Goal: Information Seeking & Learning: Find specific fact

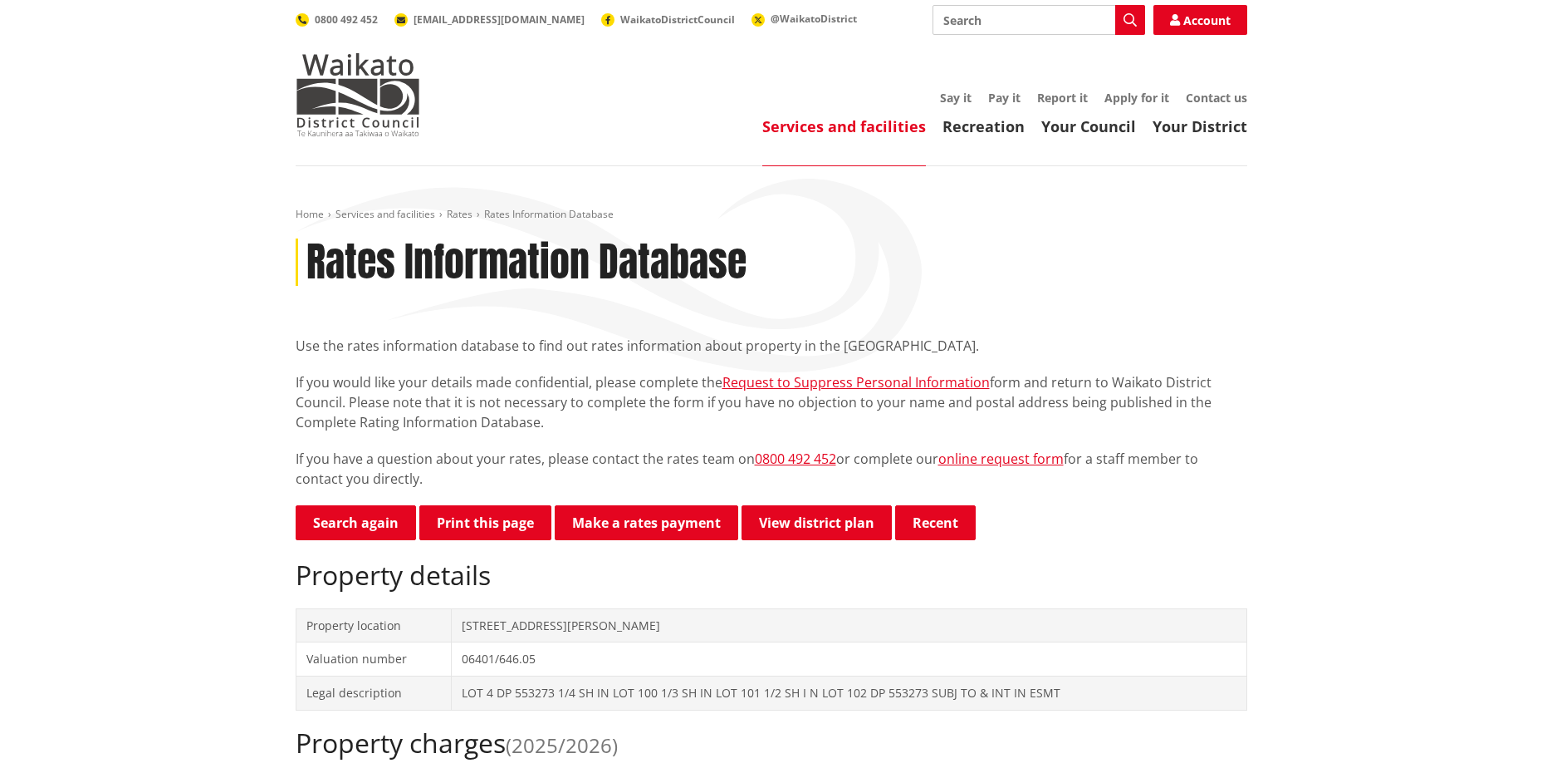
click at [1003, 23] on input "Search" at bounding box center [1039, 20] width 213 height 30
paste input "[STREET_ADDRESS]"
type input "[STREET_ADDRESS]"
click at [1124, 19] on icon "button" at bounding box center [1130, 19] width 13 height 13
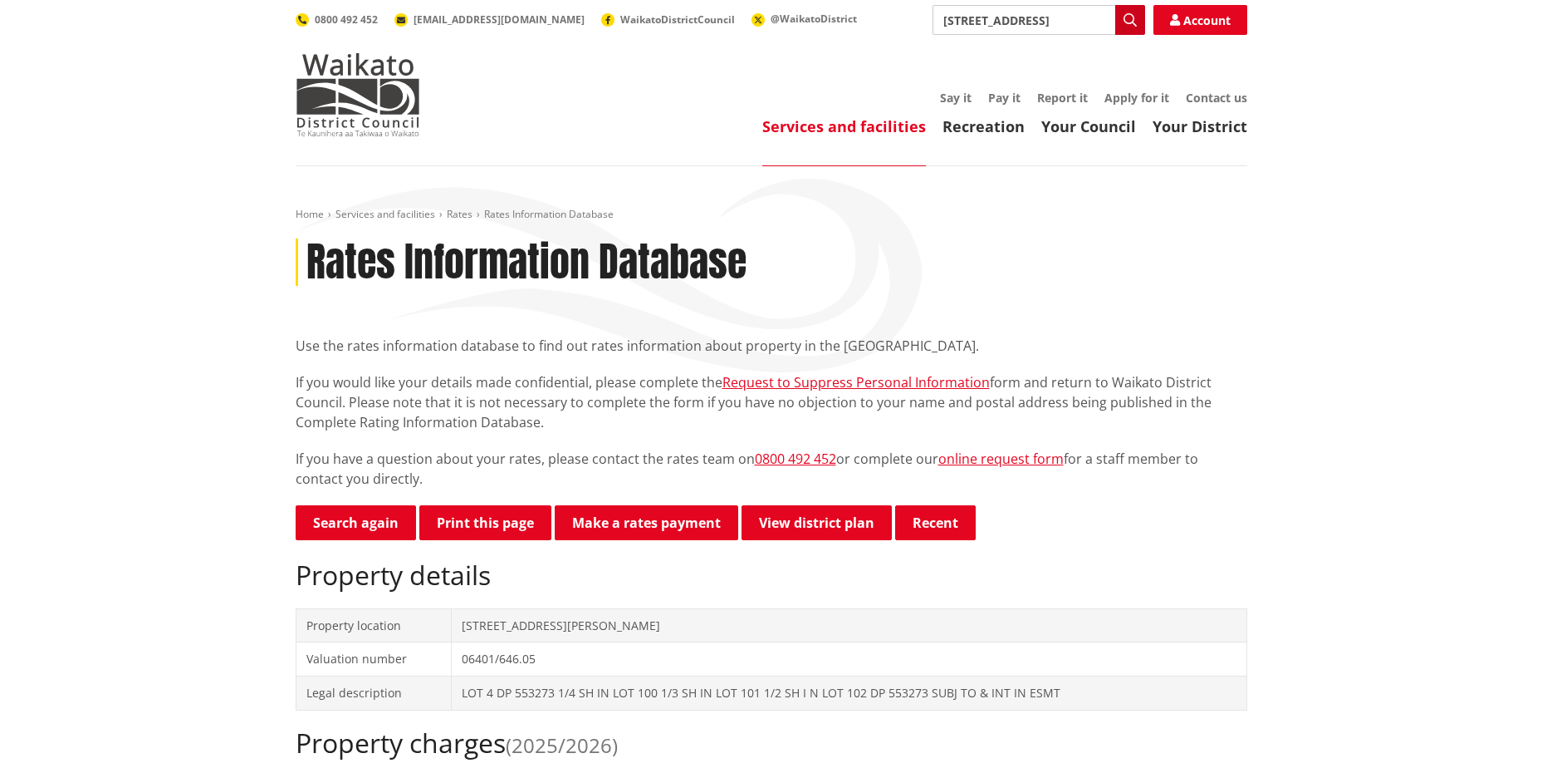
scroll to position [0, 0]
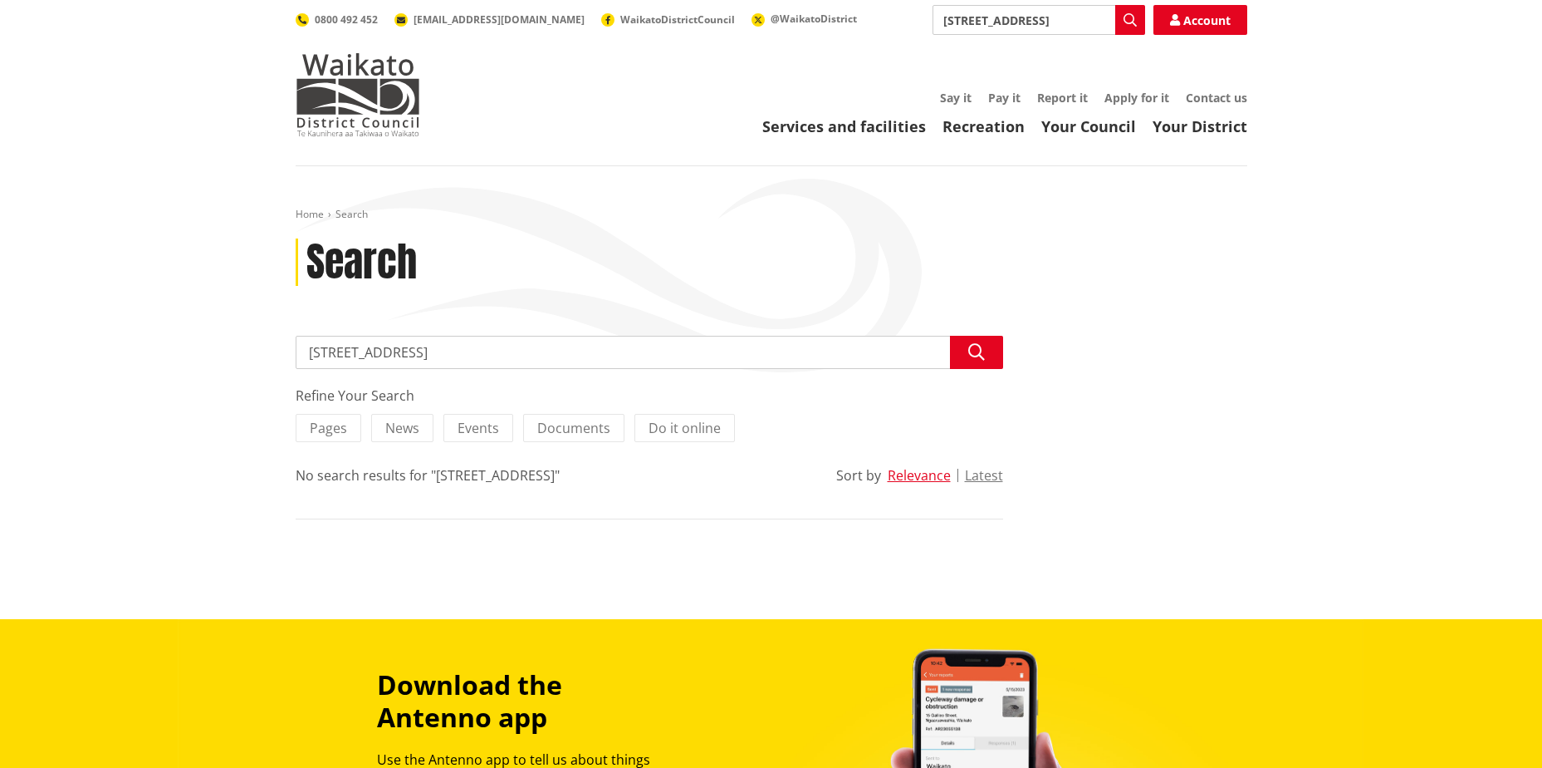
click at [530, 363] on input "[STREET_ADDRESS]" at bounding box center [650, 352] width 708 height 33
type input "[STREET_ADDRESS]"
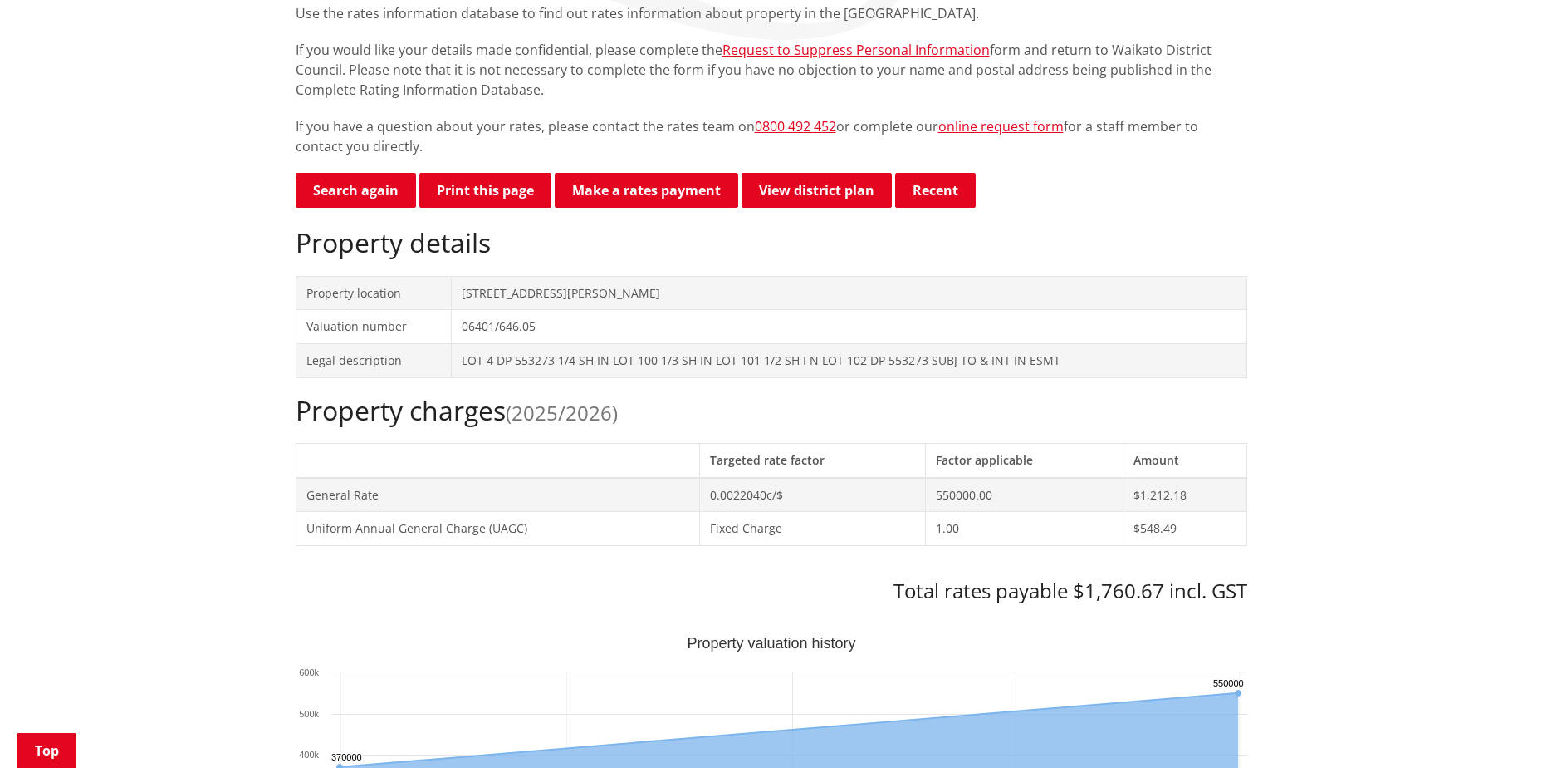
scroll to position [415, 0]
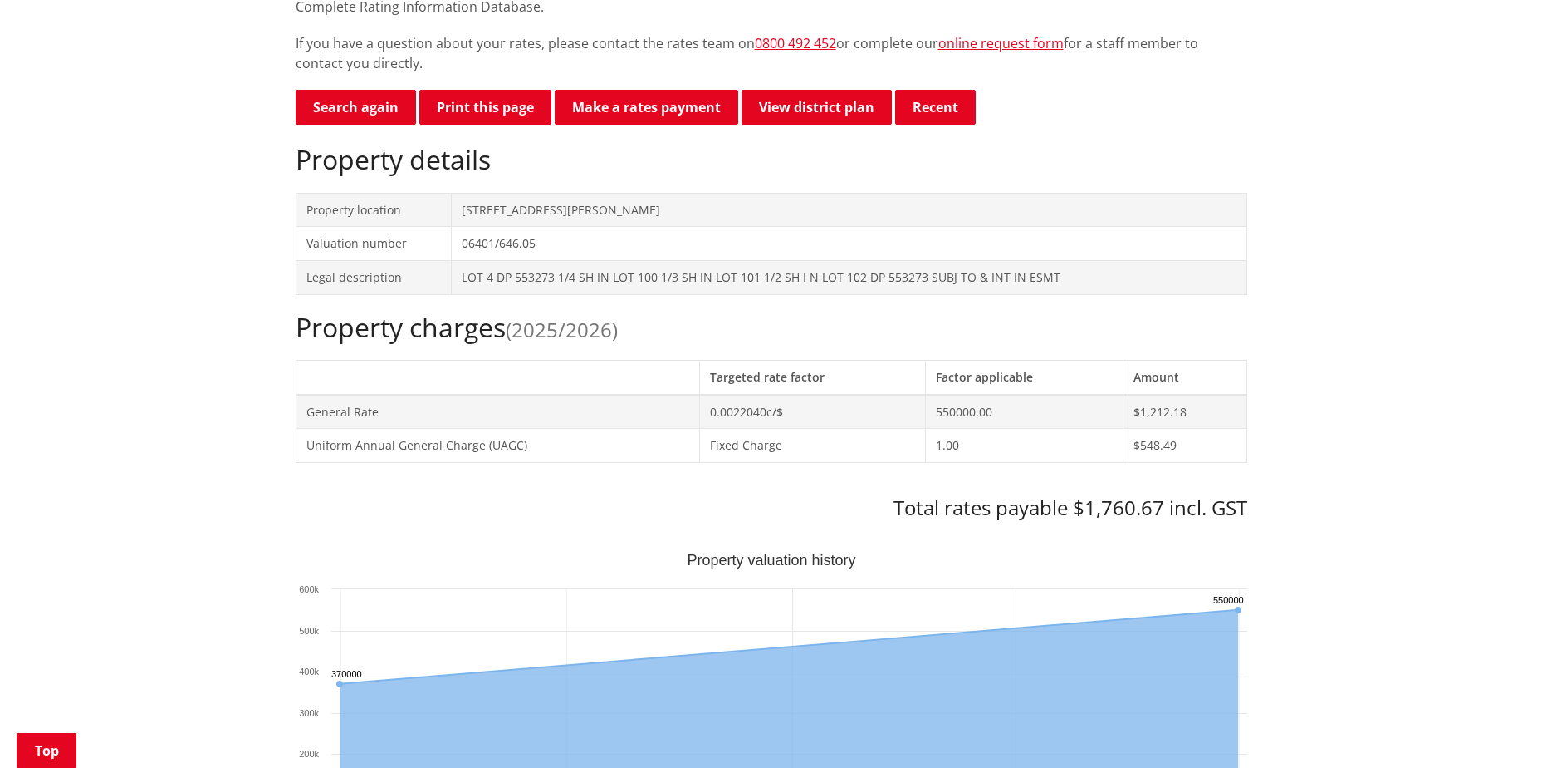
click at [376, 498] on h3 "Total rates payable $1,760.67 incl. GST" at bounding box center [772, 508] width 952 height 24
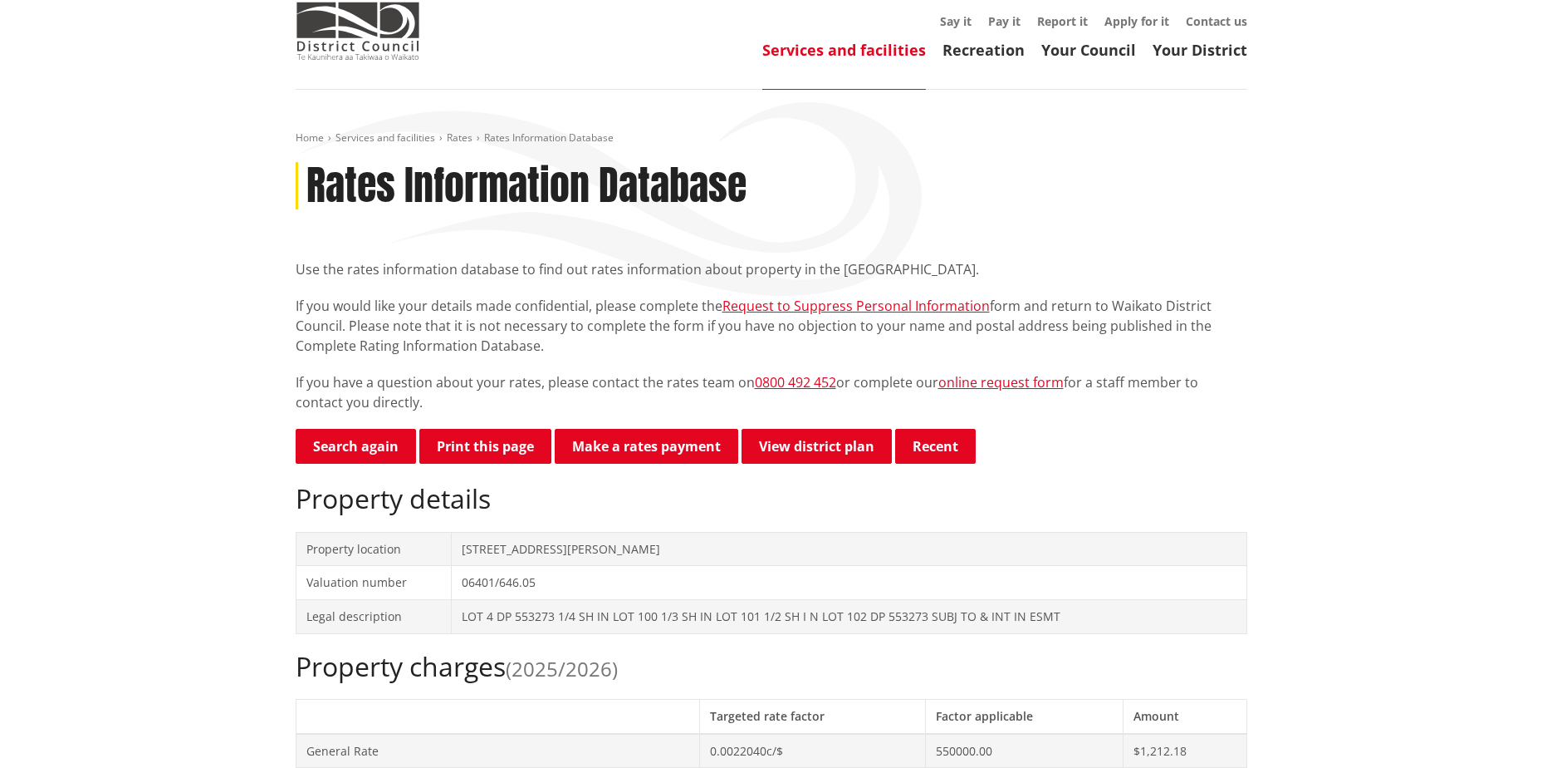
scroll to position [0, 0]
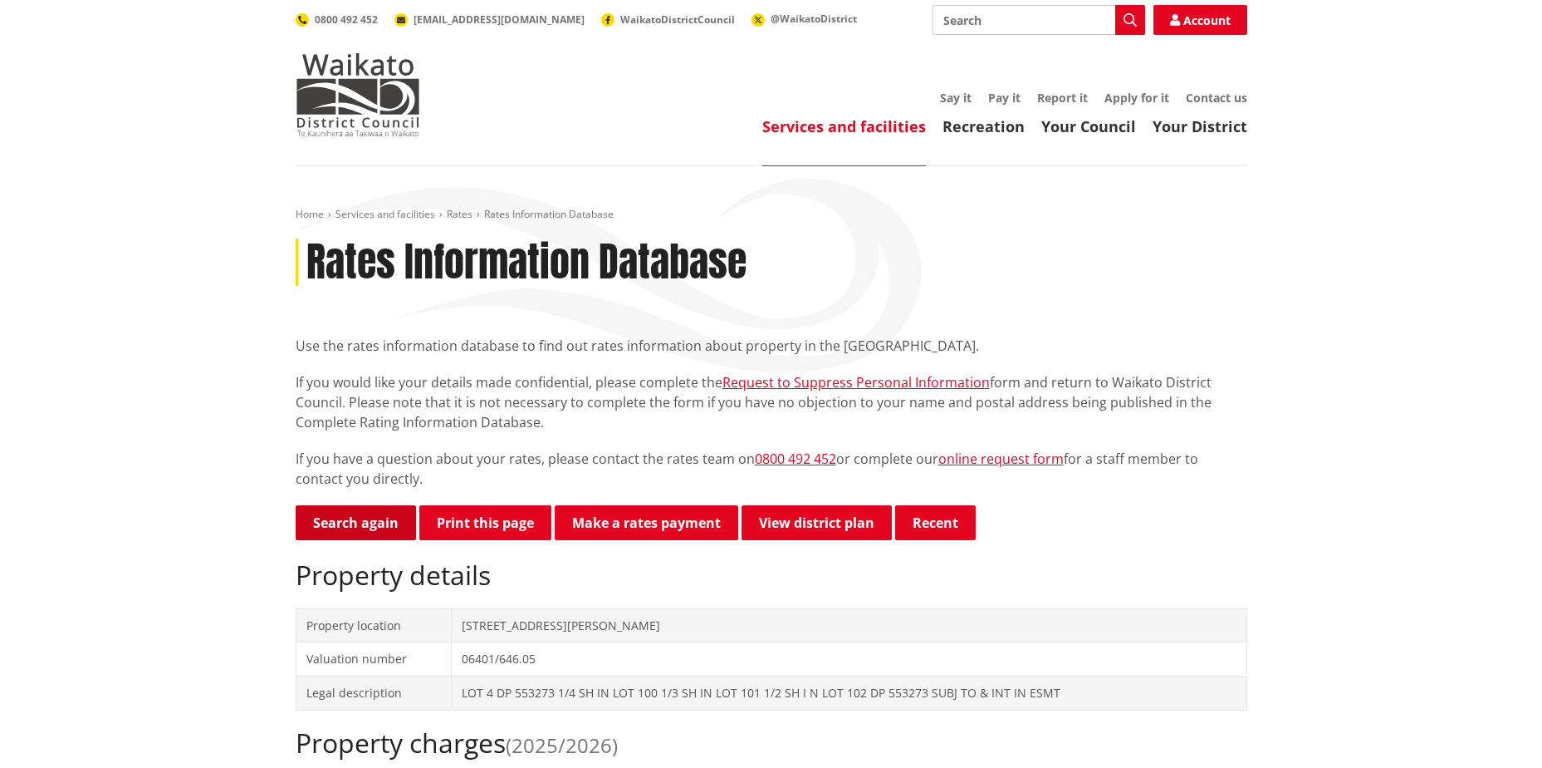
click at [357, 513] on link "Search again" at bounding box center [356, 522] width 120 height 35
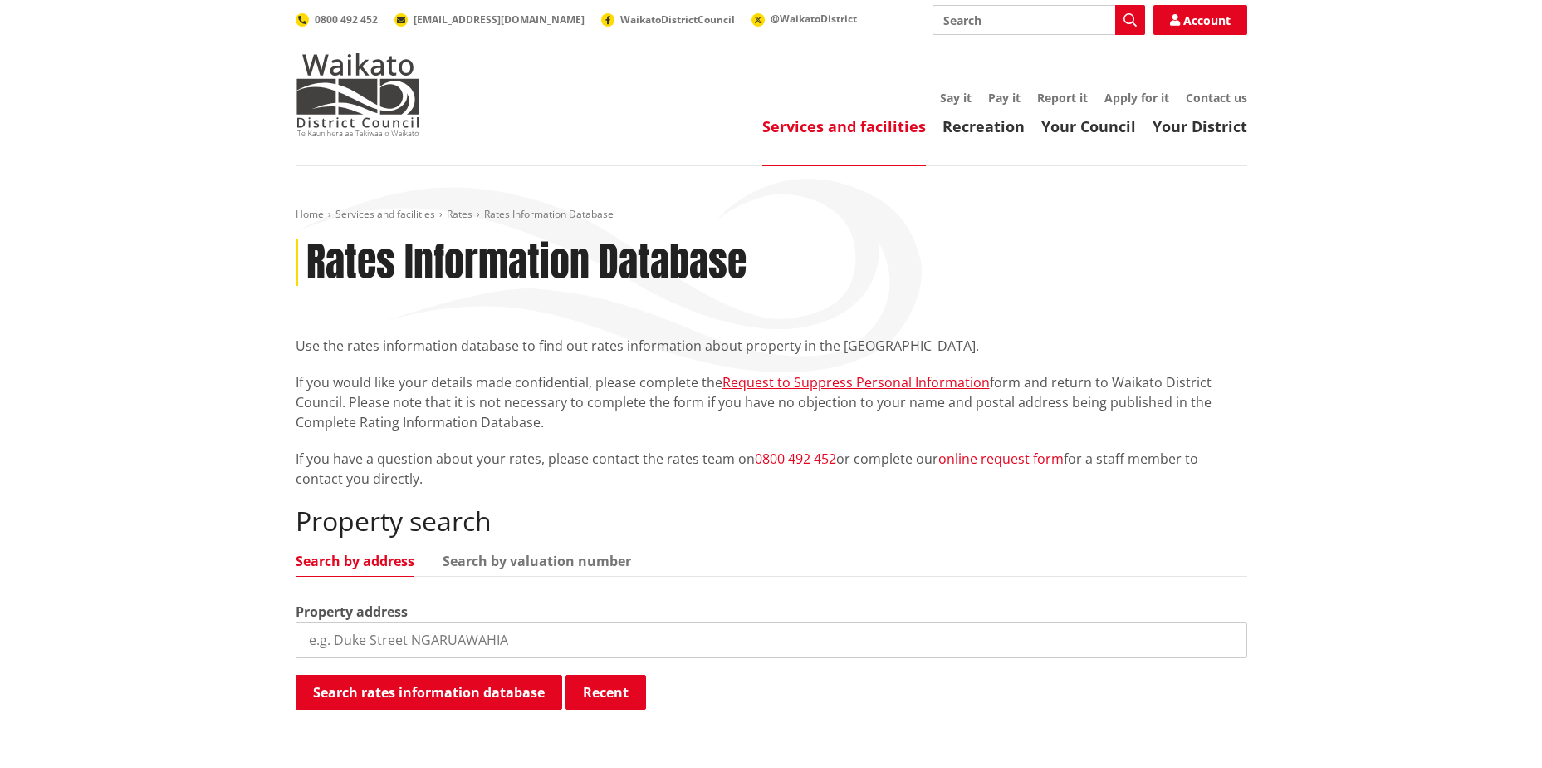
click at [405, 636] on input "search" at bounding box center [772, 639] width 952 height 37
paste input "[STREET_ADDRESS]"
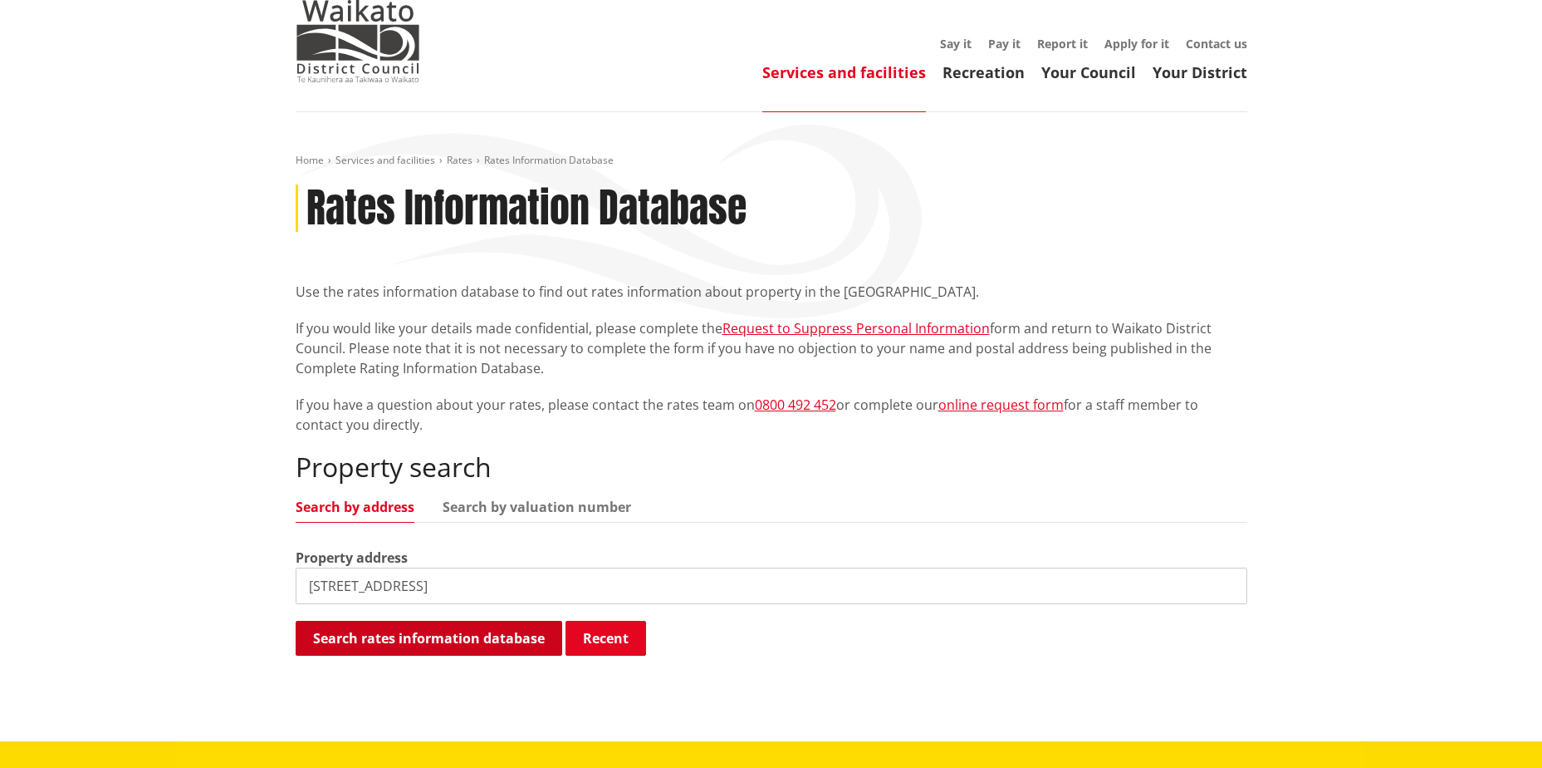
scroll to position [83, 0]
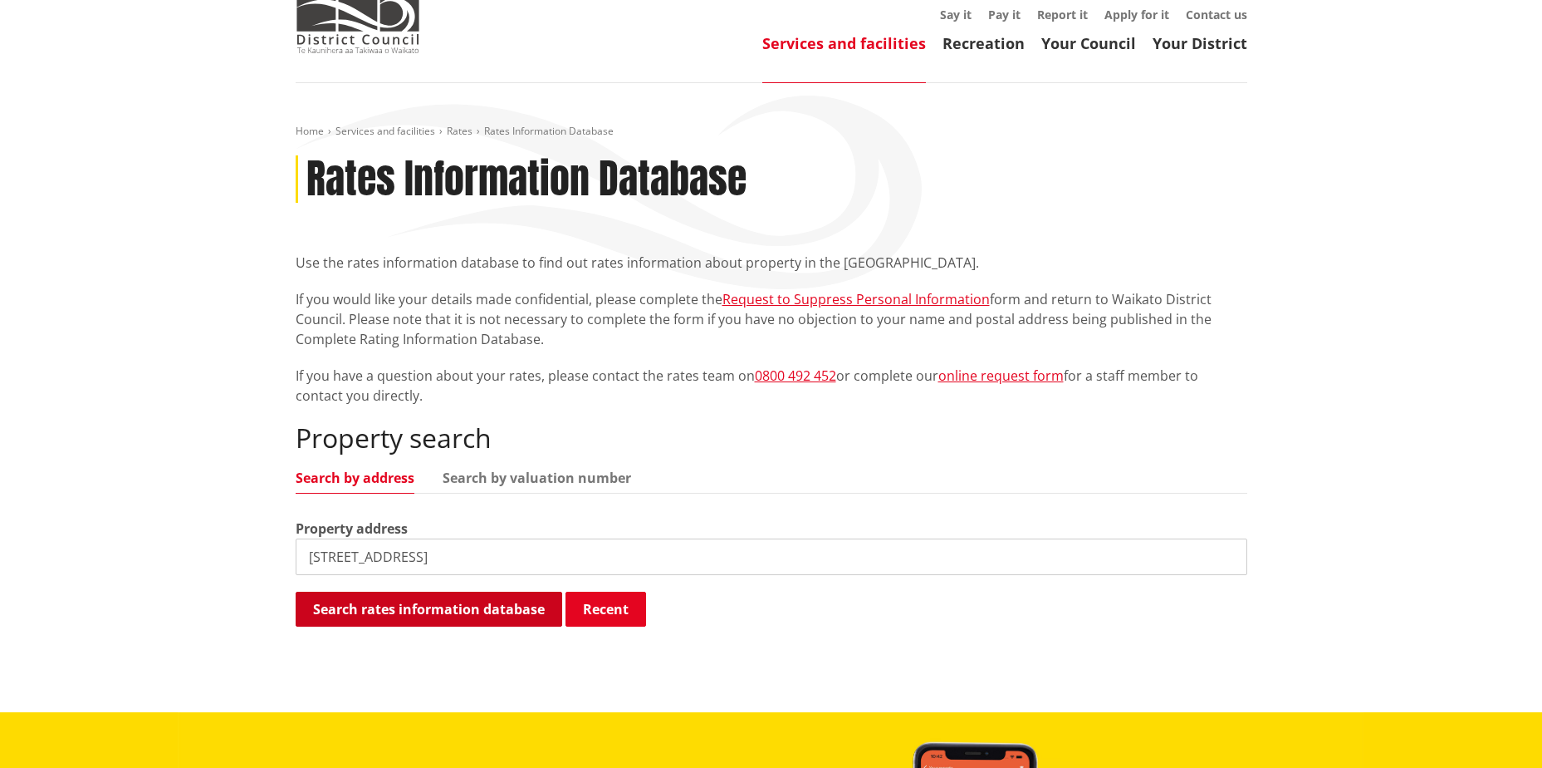
click at [424, 611] on button "Search rates information database" at bounding box center [429, 608] width 267 height 35
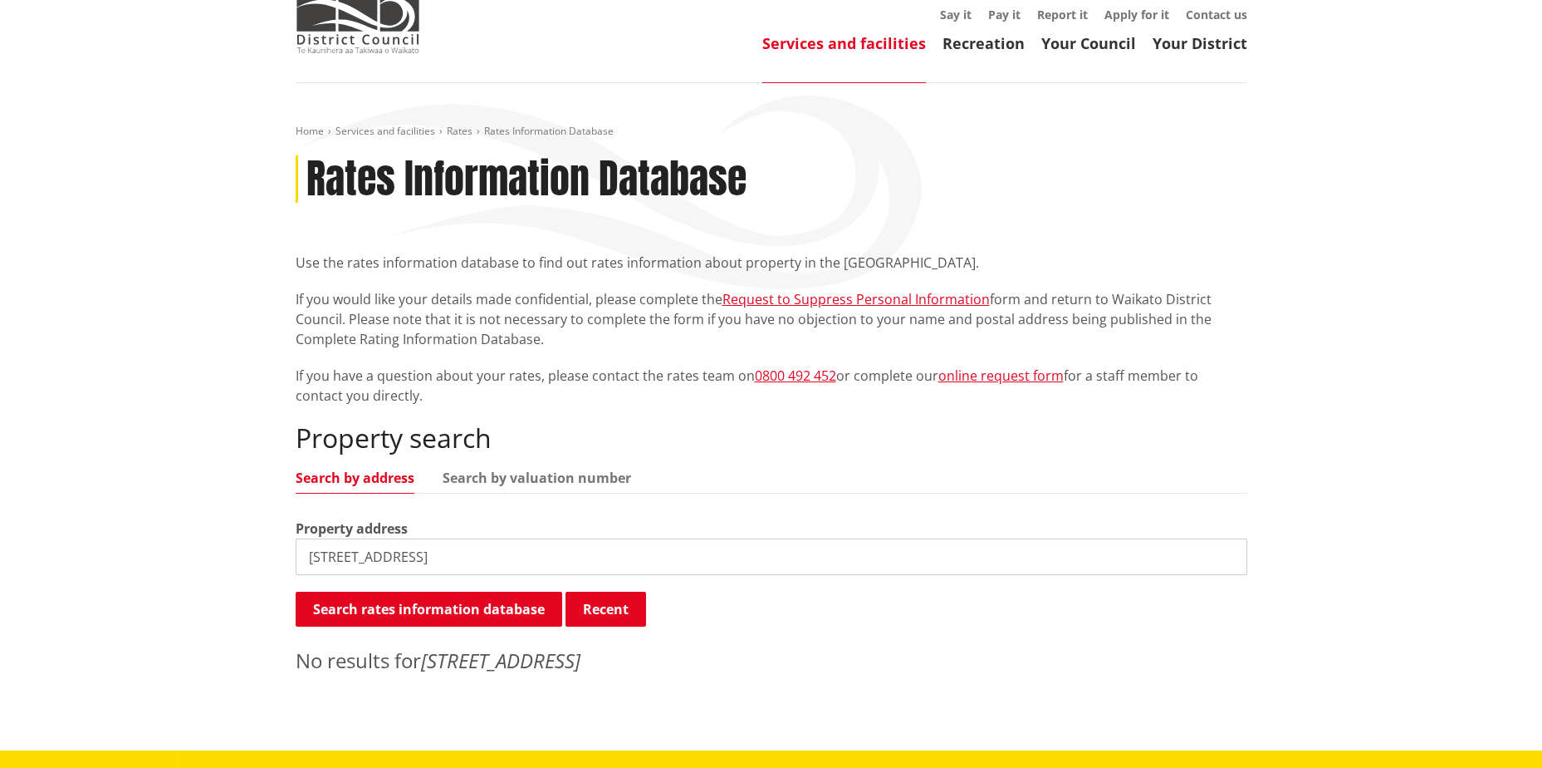
click at [455, 561] on input "3 Craighall Court" at bounding box center [772, 556] width 952 height 37
drag, startPoint x: 407, startPoint y: 557, endPoint x: 379, endPoint y: 557, distance: 28.2
click at [379, 557] on input "[STREET_ADDRESS]" at bounding box center [772, 556] width 952 height 37
drag, startPoint x: 453, startPoint y: 560, endPoint x: 351, endPoint y: 566, distance: 102.3
click at [351, 566] on input "3 Craighall Court" at bounding box center [772, 556] width 952 height 37
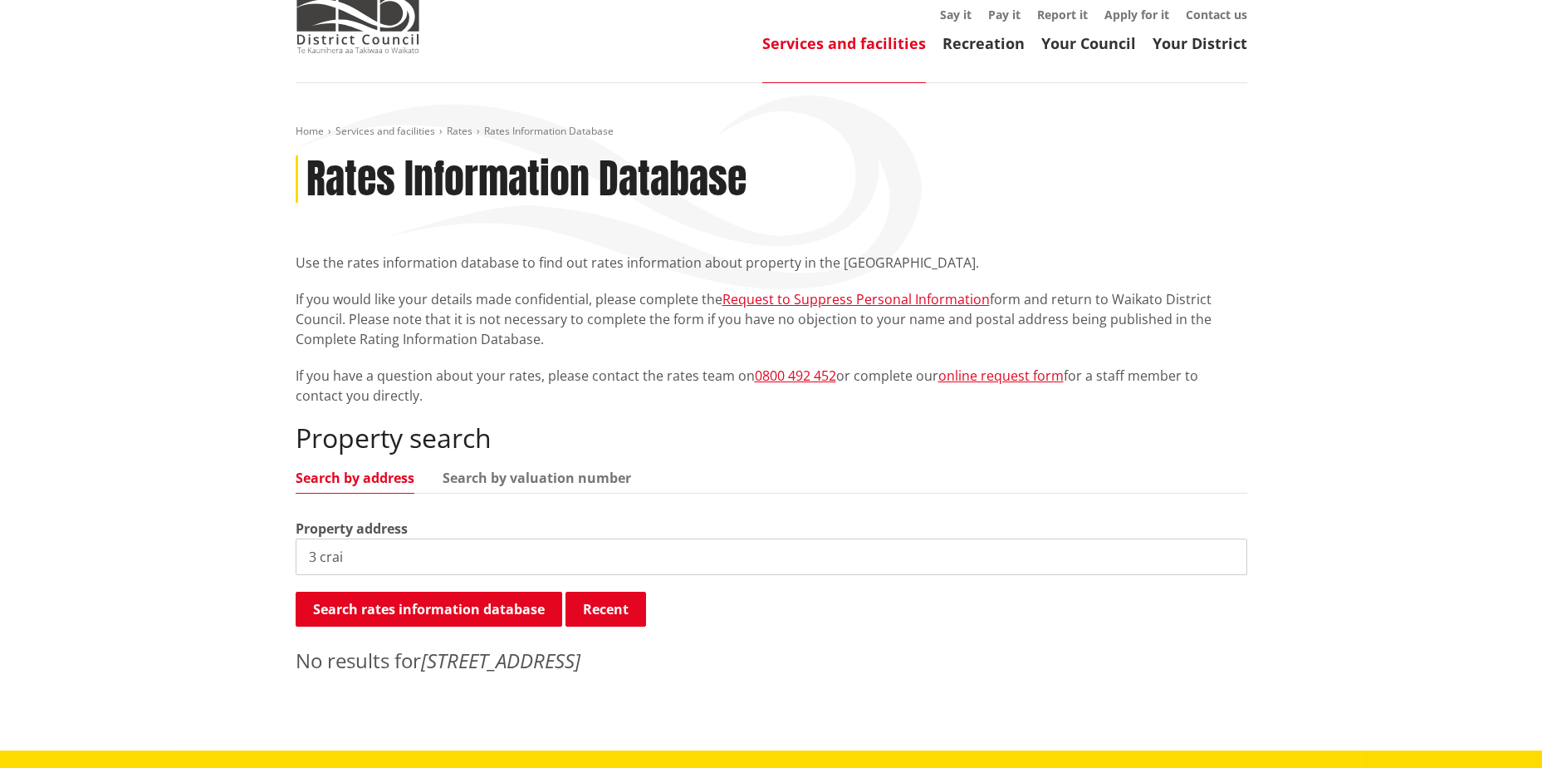
type input "3 craig"
drag, startPoint x: 409, startPoint y: 554, endPoint x: 294, endPoint y: 567, distance: 115.4
click at [294, 567] on div "Home Services and facilities Rates Rates Information Database Rates Information…" at bounding box center [771, 404] width 977 height 559
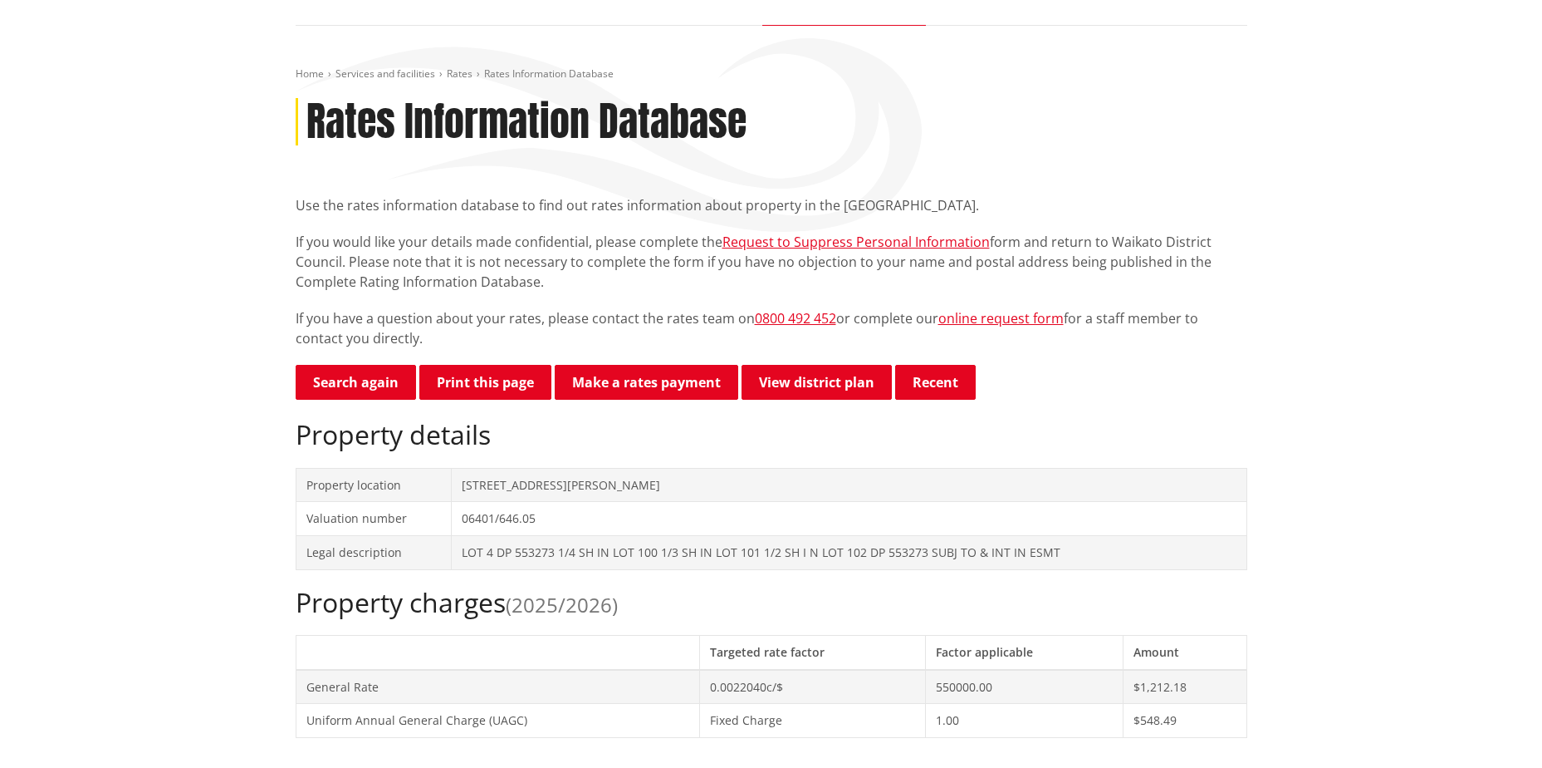
scroll to position [166, 0]
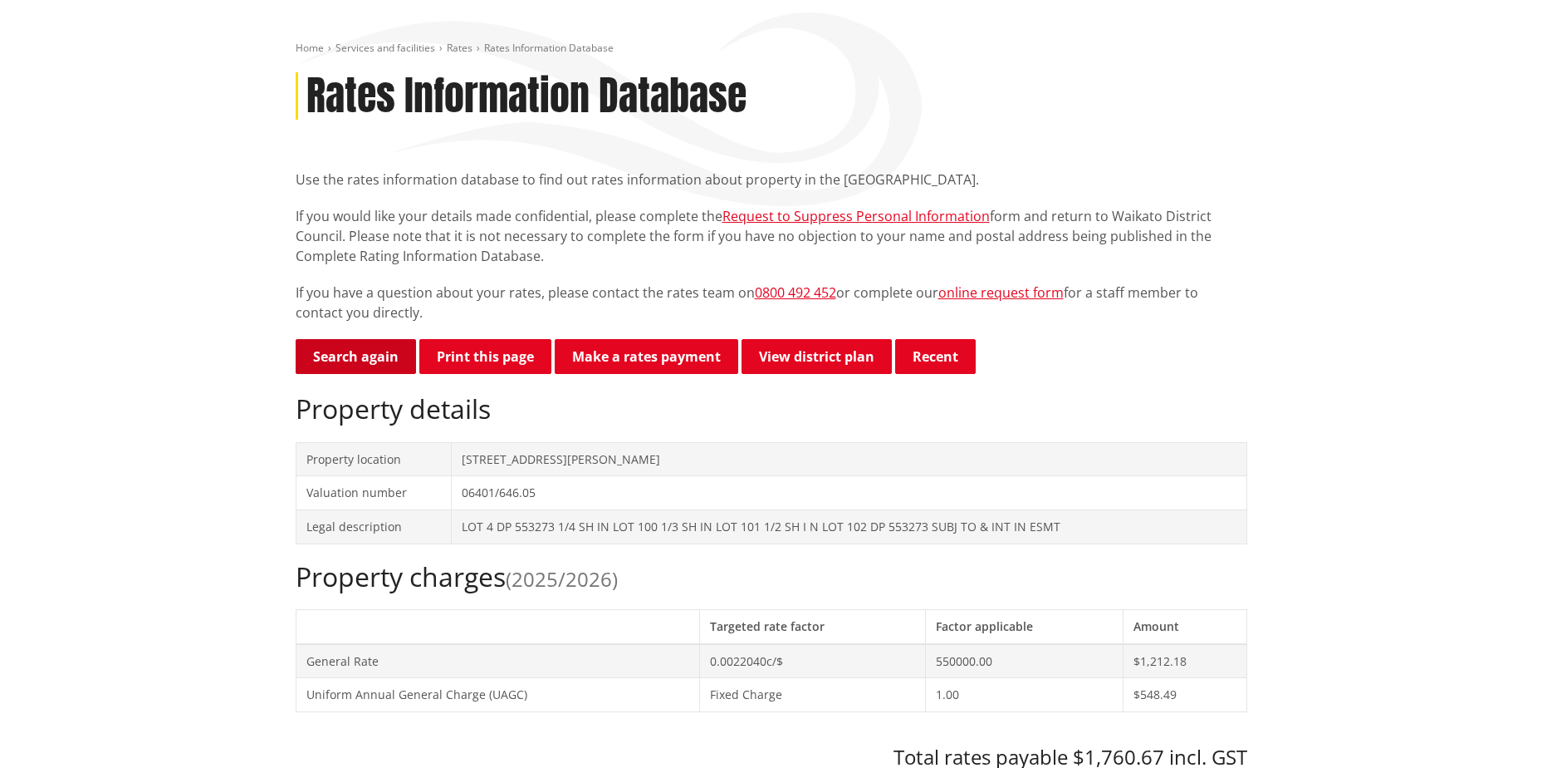
click at [359, 364] on link "Search again" at bounding box center [356, 356] width 120 height 35
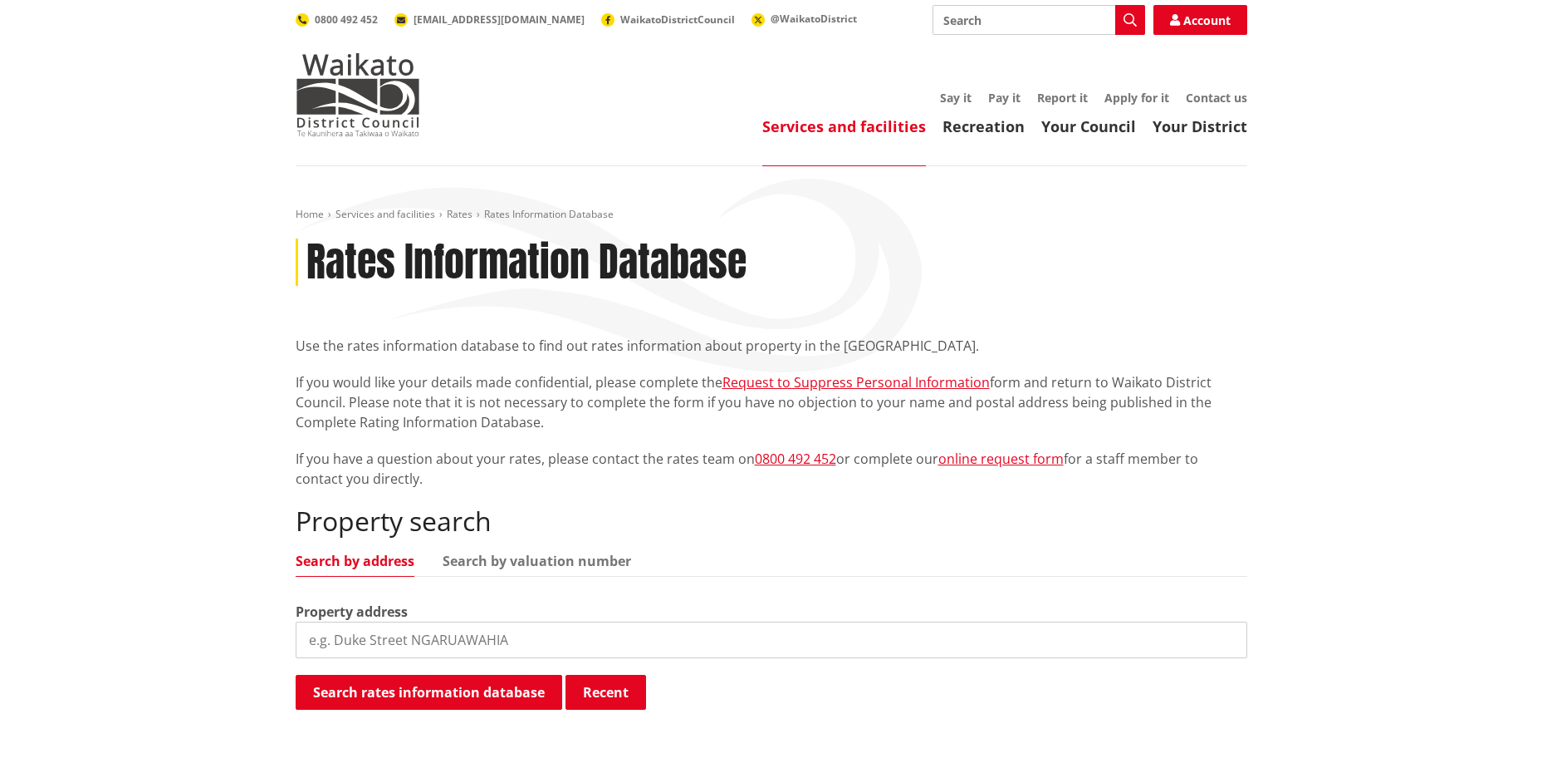
click at [406, 635] on input "search" at bounding box center [772, 639] width 952 height 37
paste input "Craighall Court Pokeno 2402"
click at [308, 638] on input "Craighall Court Pokeno 2402" at bounding box center [772, 639] width 952 height 37
click at [514, 640] on input "3 Craighall Court Pokeno 2402" at bounding box center [772, 639] width 952 height 37
drag, startPoint x: 514, startPoint y: 641, endPoint x: 412, endPoint y: 643, distance: 102.2
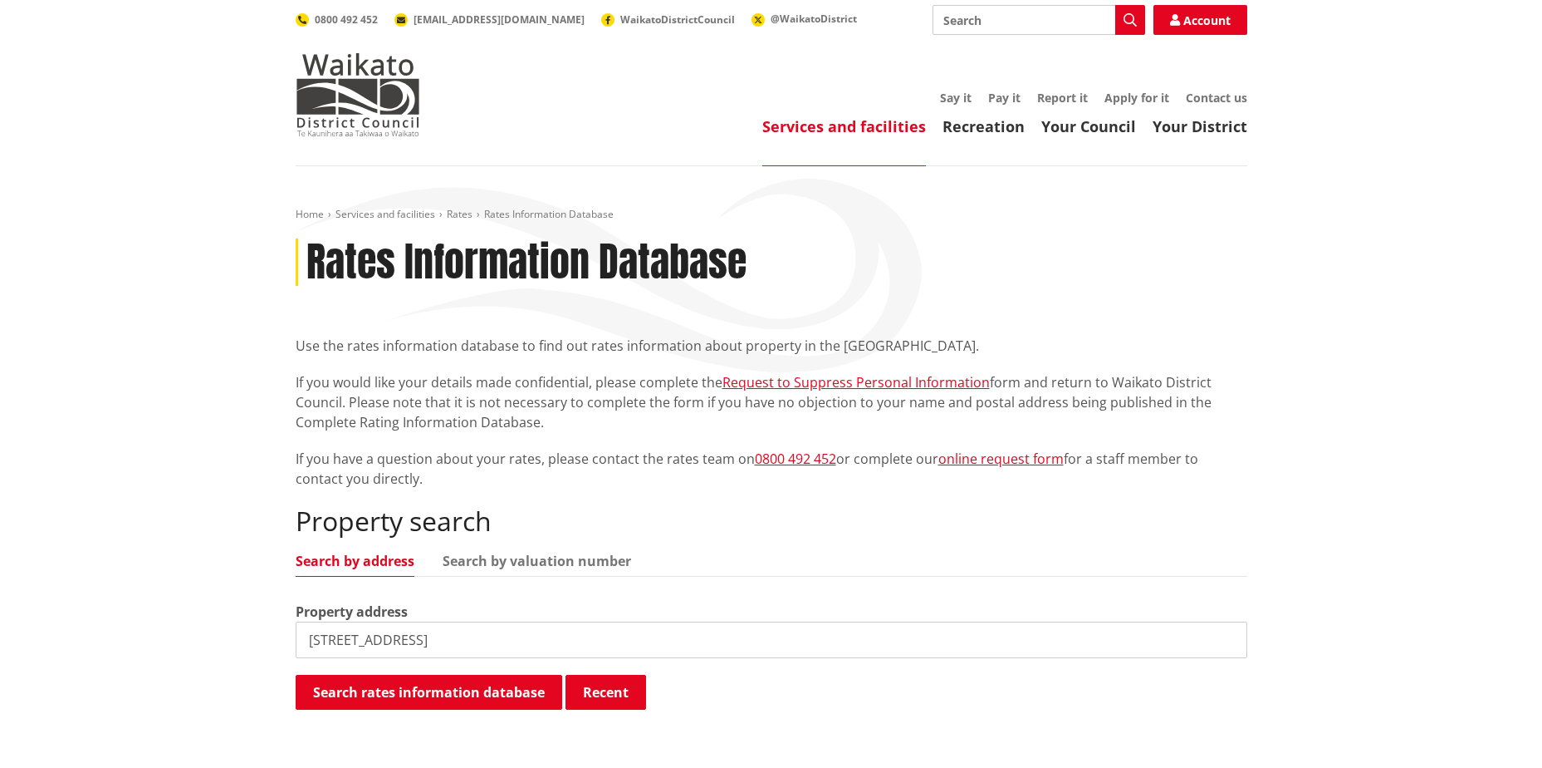
click at [412, 643] on input "3 Craighall Court Pokeno 2402" at bounding box center [772, 639] width 952 height 37
type input "3 Craighall Court"
click at [482, 689] on button "Search rates information database" at bounding box center [429, 691] width 267 height 35
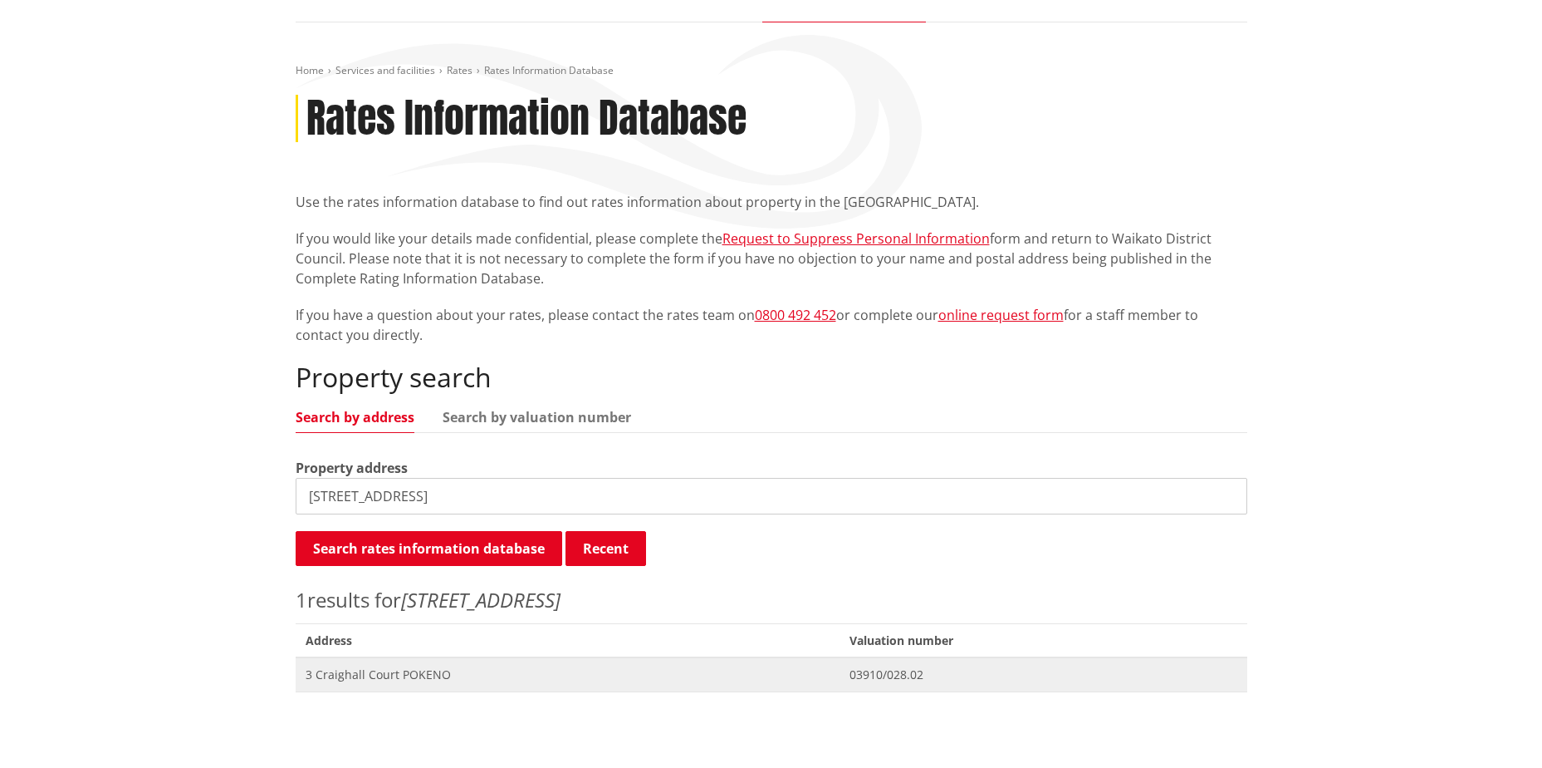
scroll to position [166, 0]
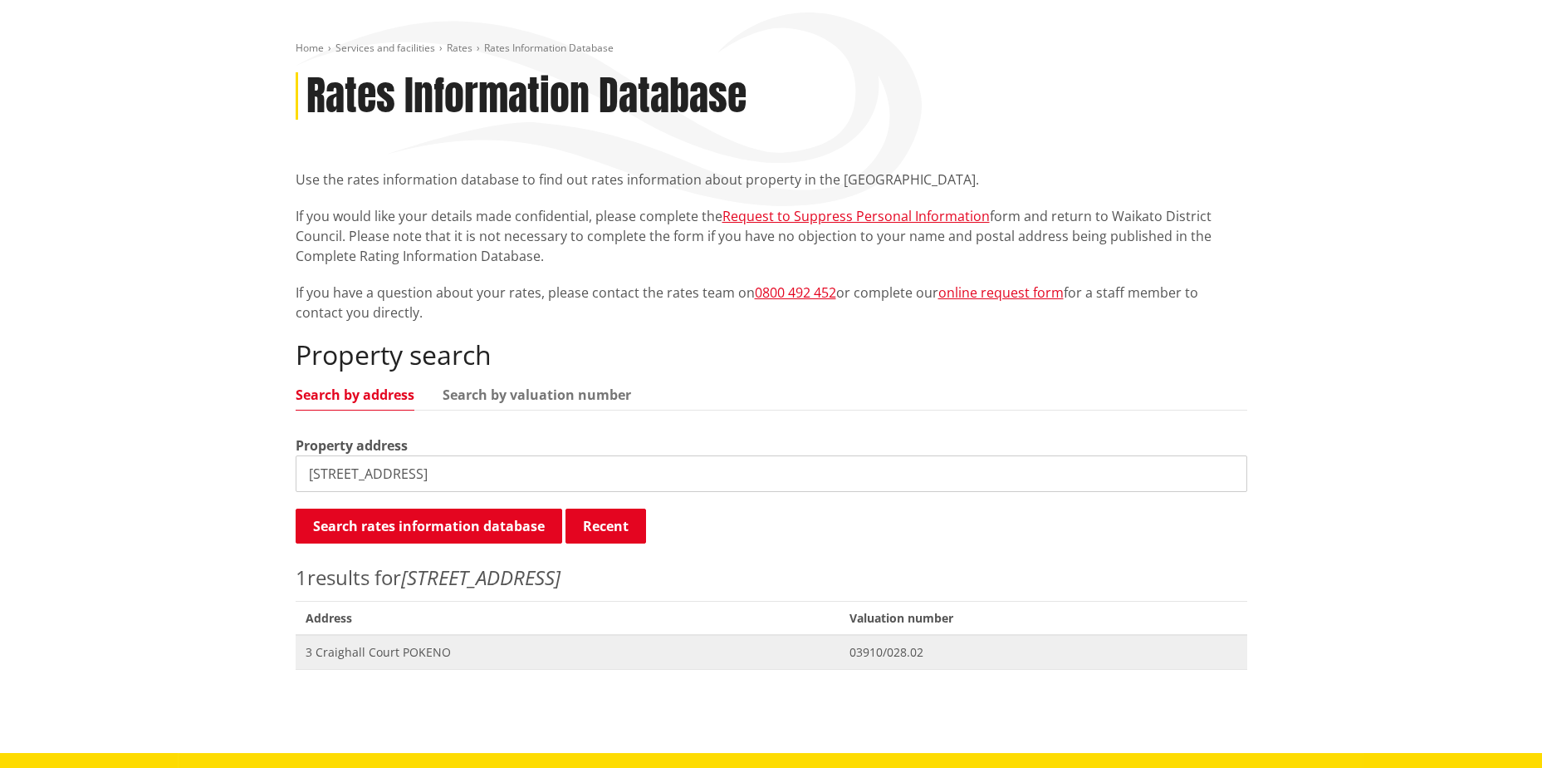
click at [405, 659] on span "3 Craighall Court POKENO" at bounding box center [568, 652] width 524 height 17
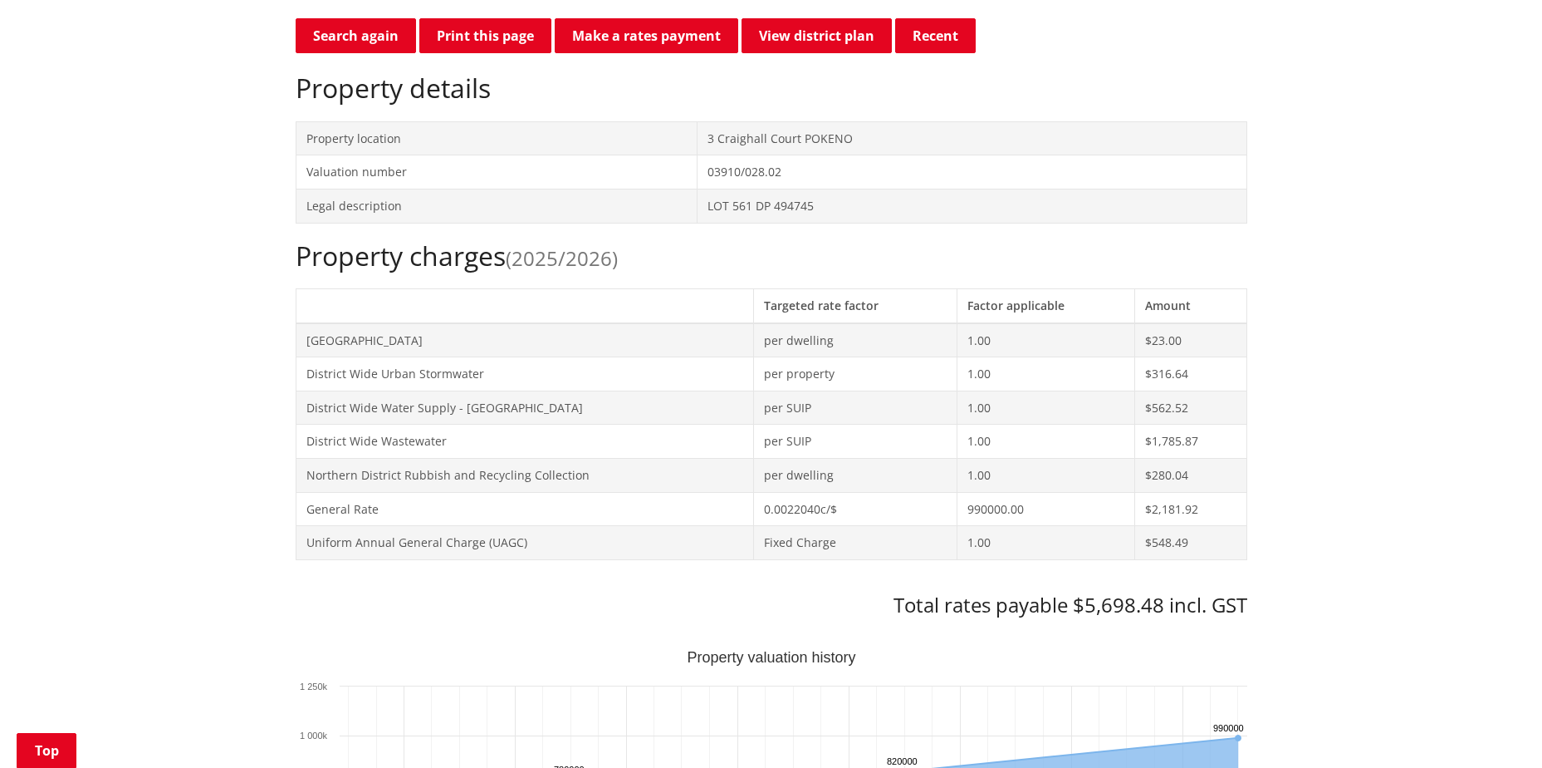
scroll to position [498, 0]
